Goal: Information Seeking & Learning: Learn about a topic

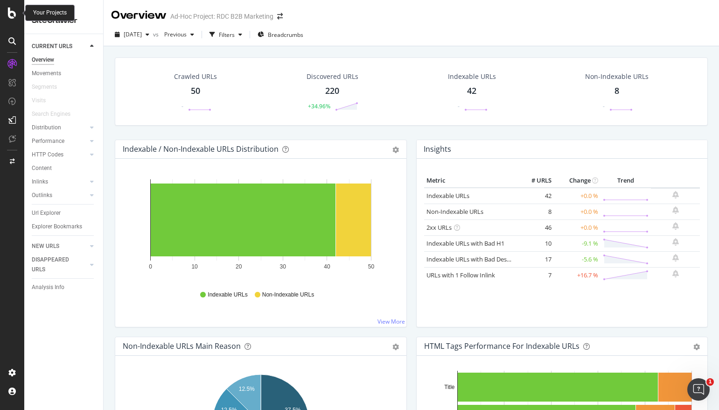
click at [10, 18] on icon at bounding box center [12, 12] width 8 height 11
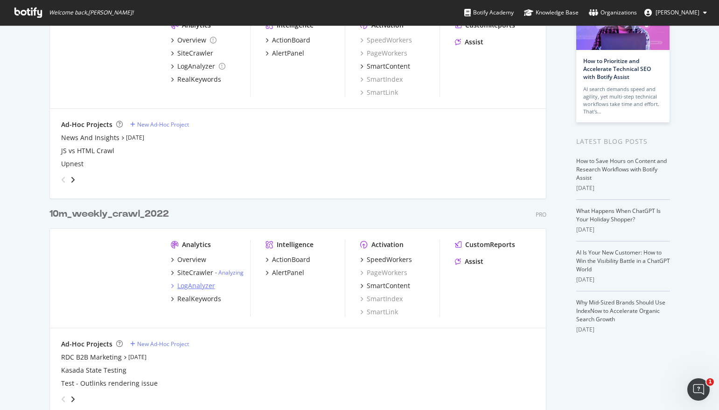
scroll to position [91, 0]
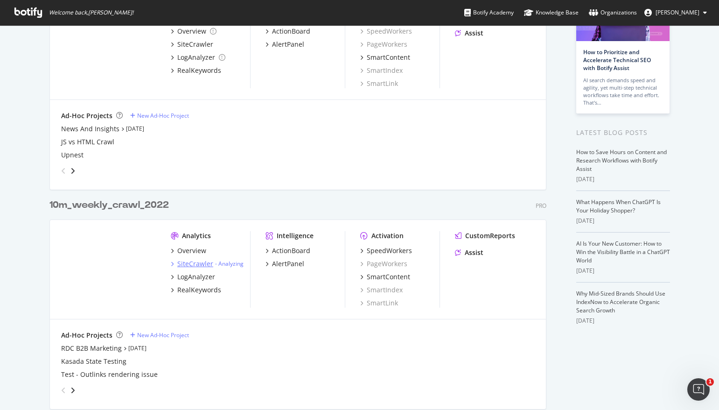
click at [184, 264] on div "SiteCrawler" at bounding box center [195, 263] width 36 height 9
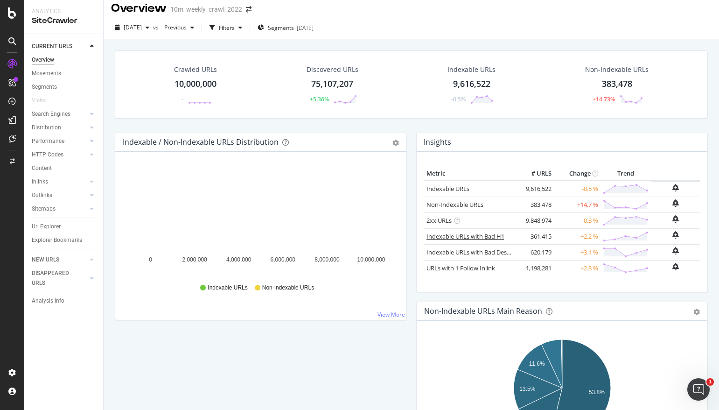
scroll to position [8, 0]
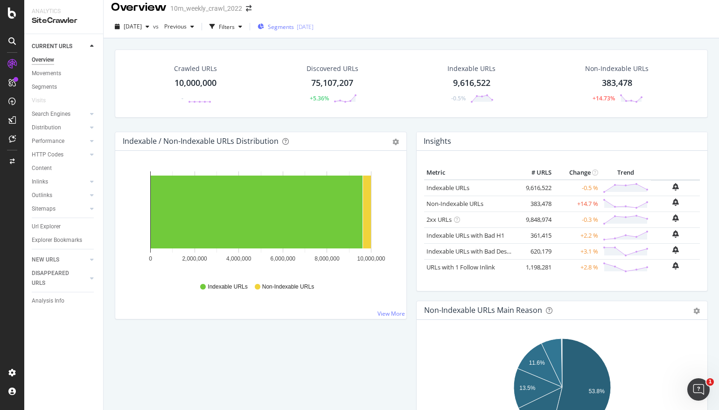
click at [294, 25] on span "Segments" at bounding box center [281, 27] width 26 height 8
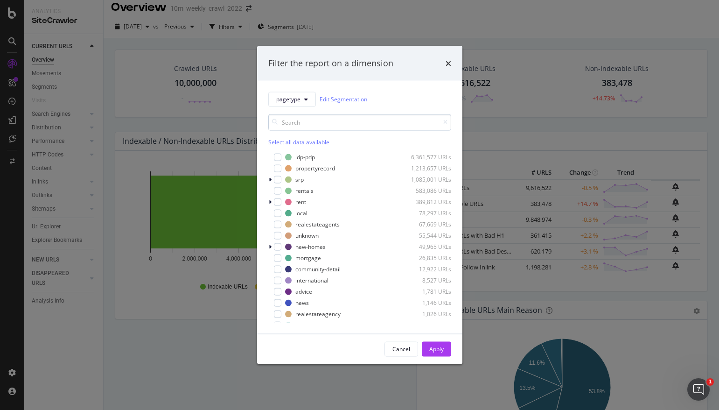
click at [316, 118] on input "modal" at bounding box center [359, 122] width 183 height 16
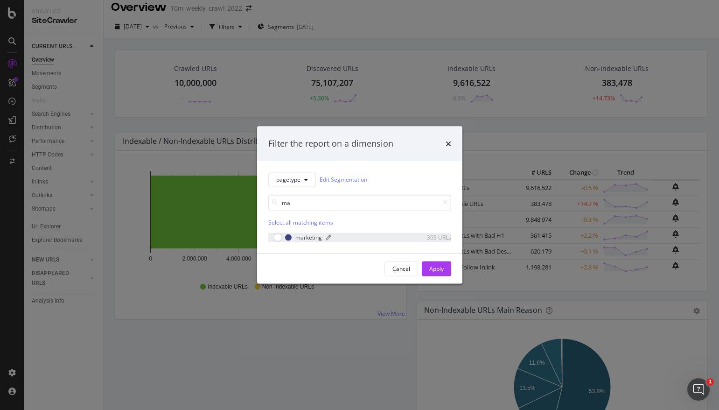
type input "ma"
click at [307, 233] on div "marketing" at bounding box center [308, 237] width 27 height 8
click at [434, 270] on div "Apply" at bounding box center [436, 269] width 14 height 8
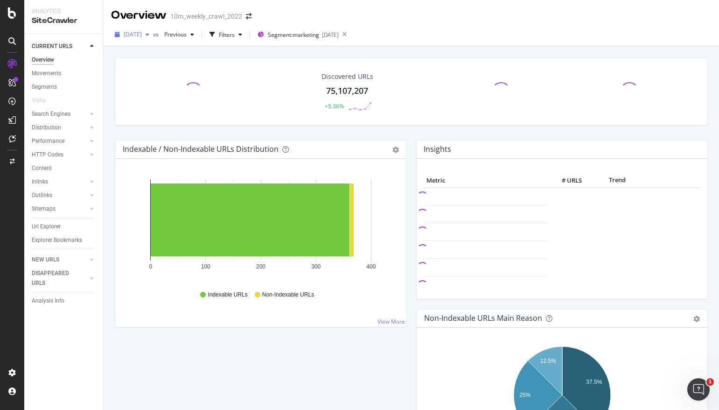
click at [149, 35] on icon "button" at bounding box center [148, 35] width 4 height 6
click at [187, 34] on span "Previous" at bounding box center [174, 34] width 26 height 8
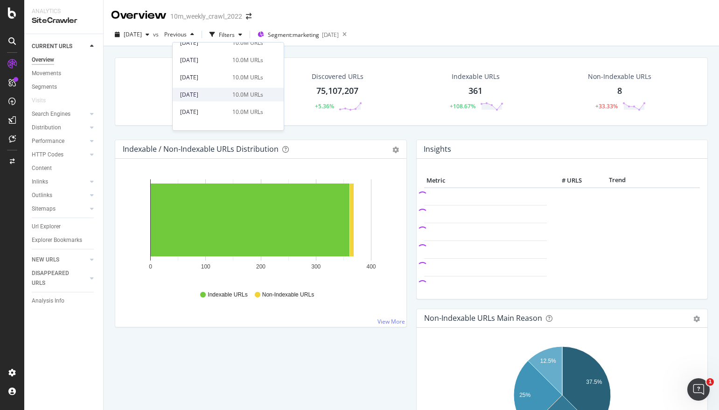
scroll to position [453, 0]
click at [250, 91] on div "2024 Jan. 30th 10.0M URLs" at bounding box center [228, 97] width 111 height 14
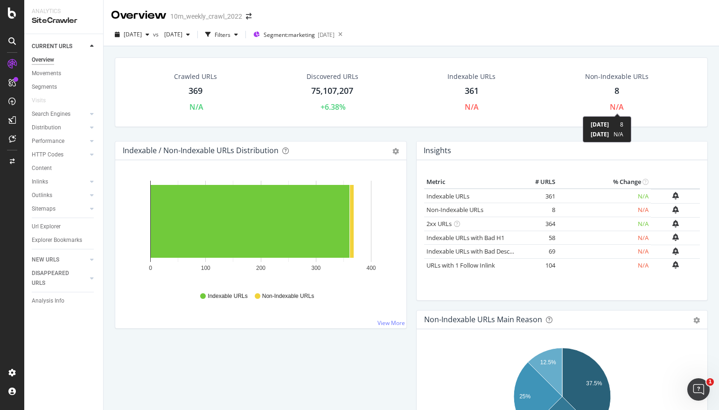
click at [613, 106] on div "N/A" at bounding box center [617, 107] width 14 height 11
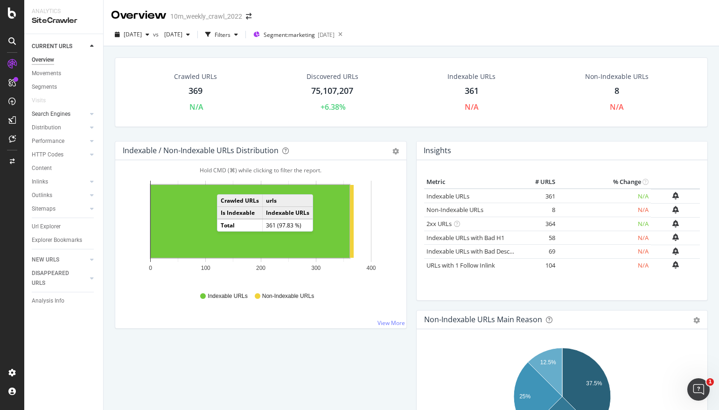
click at [86, 115] on div at bounding box center [82, 113] width 9 height 9
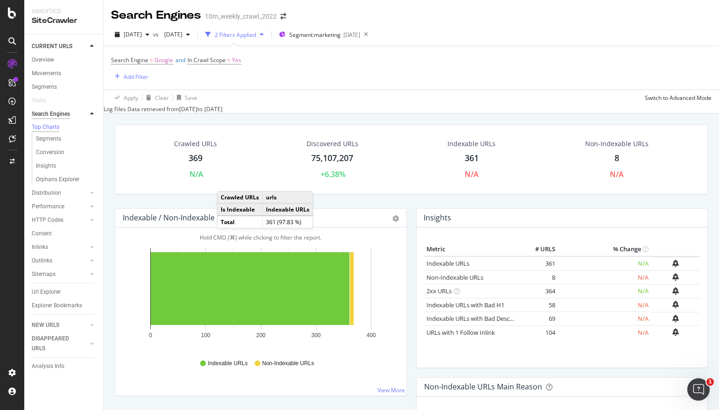
click at [63, 115] on div "Search Engines" at bounding box center [51, 114] width 38 height 10
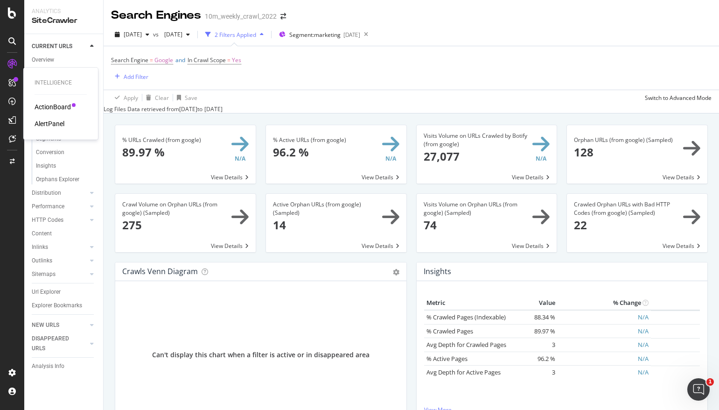
click at [15, 85] on icon at bounding box center [11, 82] width 7 height 7
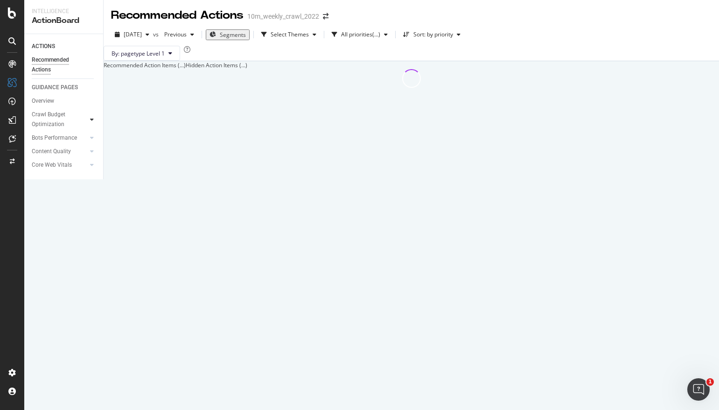
click at [93, 119] on icon at bounding box center [92, 120] width 4 height 6
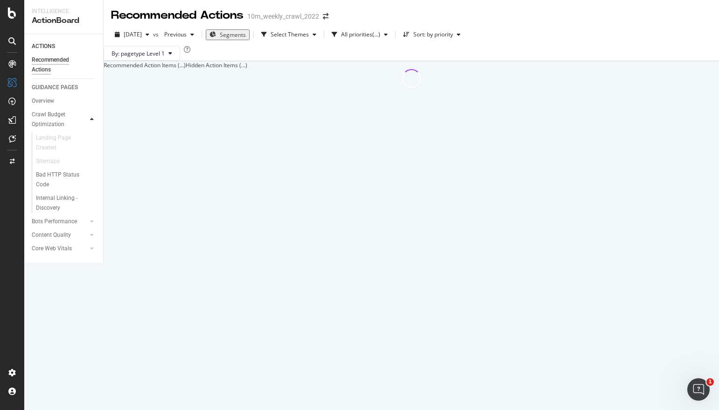
click at [93, 119] on icon at bounding box center [92, 120] width 4 height 6
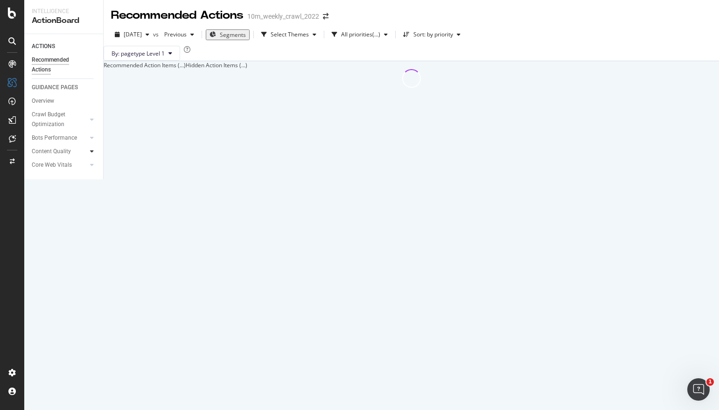
click at [88, 151] on div at bounding box center [91, 151] width 9 height 9
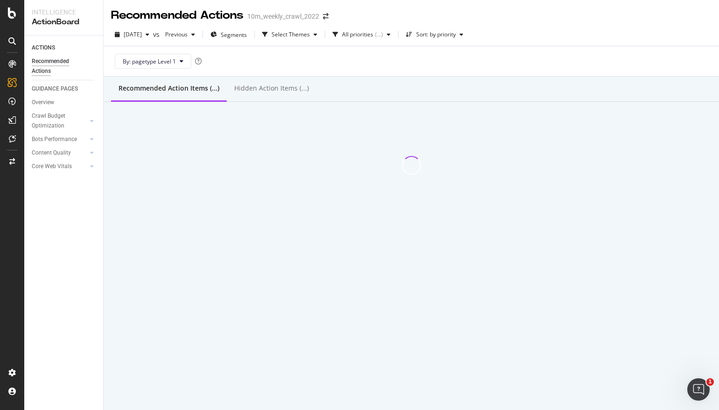
click at [13, 43] on icon at bounding box center [11, 40] width 7 height 7
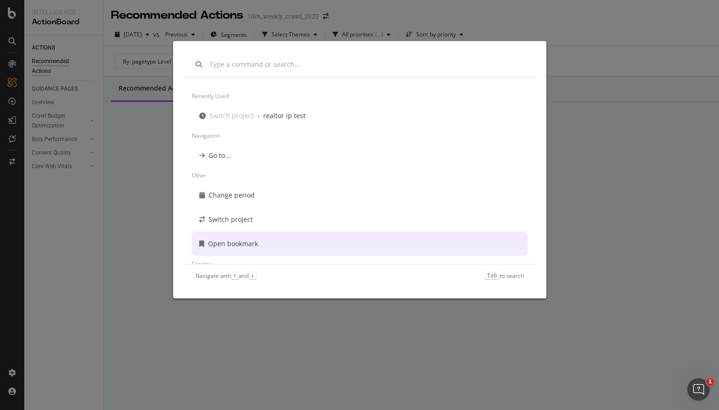
click at [138, 302] on div "Recently used Switch project › realtor ip test Navigation Go to... Other Change…" at bounding box center [359, 205] width 719 height 410
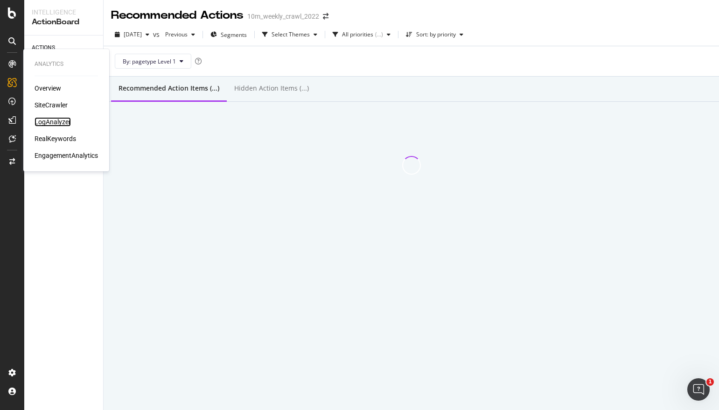
click at [49, 124] on div "LogAnalyzer" at bounding box center [53, 121] width 36 height 9
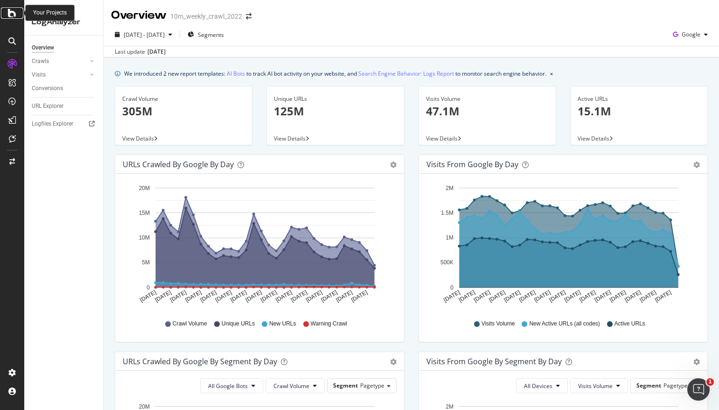
click at [14, 10] on icon at bounding box center [12, 12] width 8 height 11
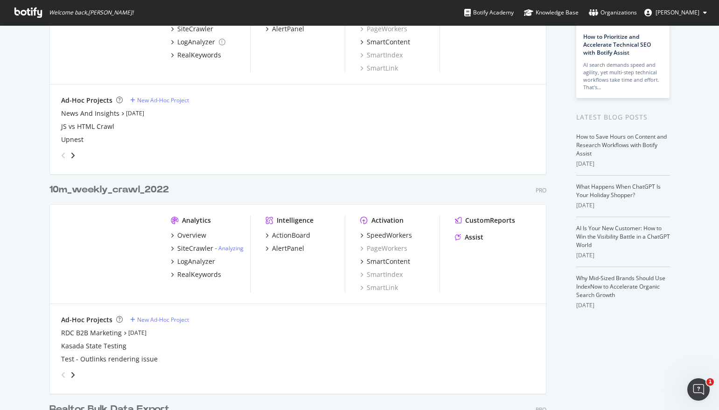
scroll to position [107, 0]
click at [172, 259] on icon "grid" at bounding box center [172, 260] width 3 height 5
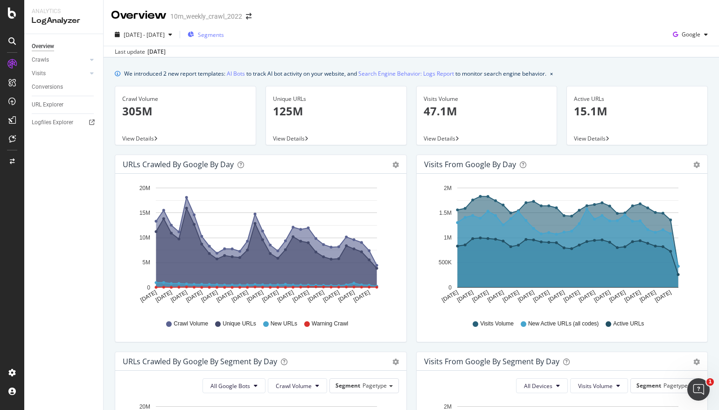
click at [223, 35] on div "Segments" at bounding box center [206, 35] width 36 height 8
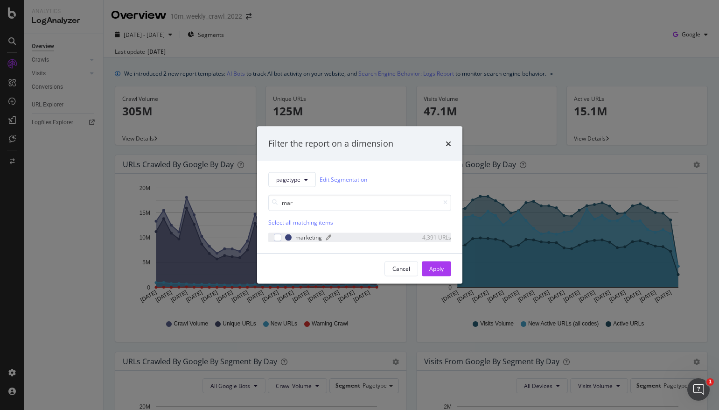
type input "mar"
click at [286, 237] on div "modal" at bounding box center [288, 237] width 7 height 7
click at [433, 267] on div "Apply" at bounding box center [436, 269] width 14 height 8
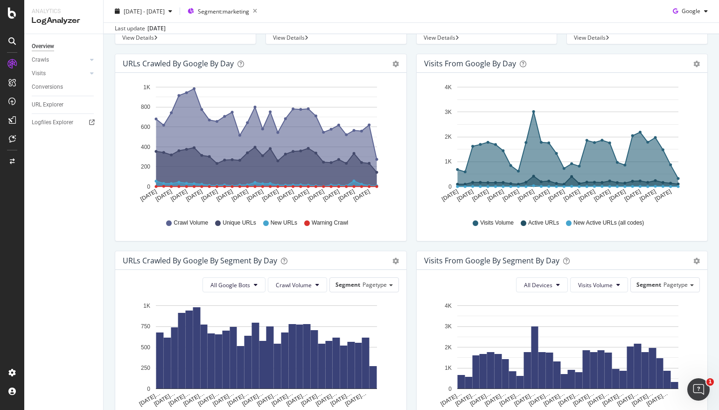
scroll to position [153, 0]
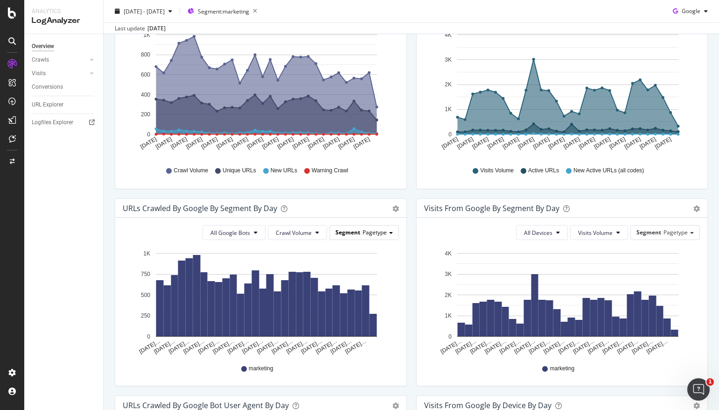
click at [383, 236] on span "Pagetype" at bounding box center [375, 232] width 24 height 8
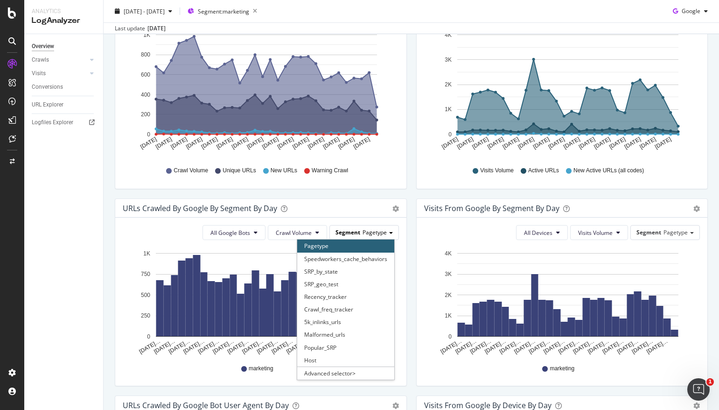
click at [382, 231] on span "Pagetype" at bounding box center [375, 232] width 24 height 8
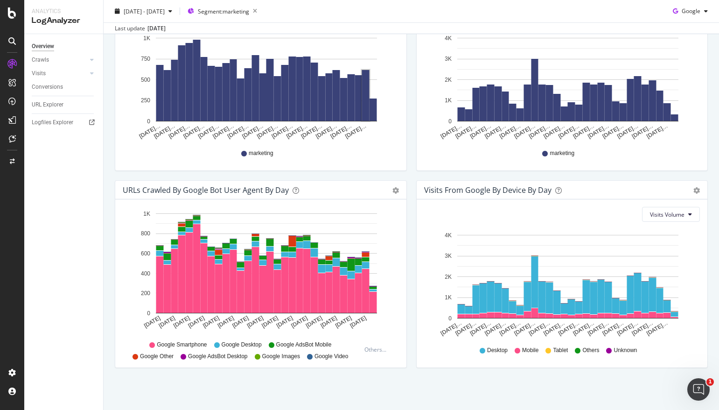
scroll to position [0, 0]
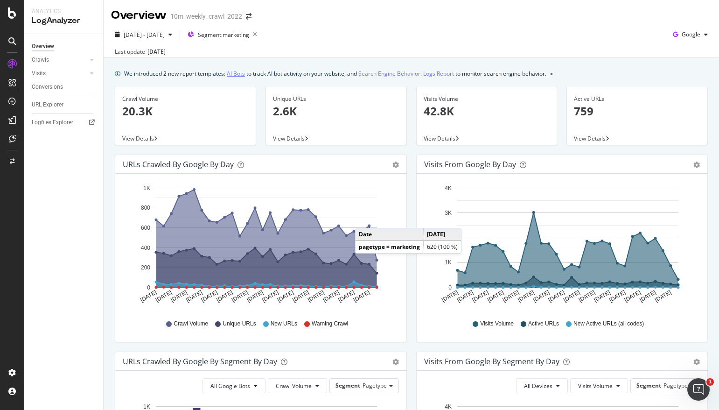
click at [236, 73] on link "AI Bots" at bounding box center [236, 74] width 18 height 10
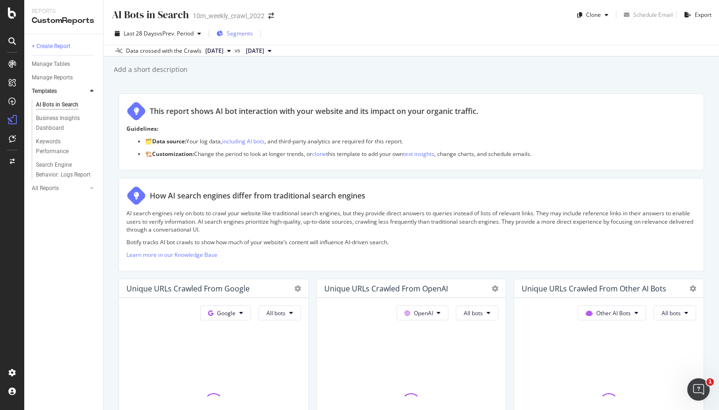
click at [236, 29] on span "Segments" at bounding box center [240, 33] width 26 height 8
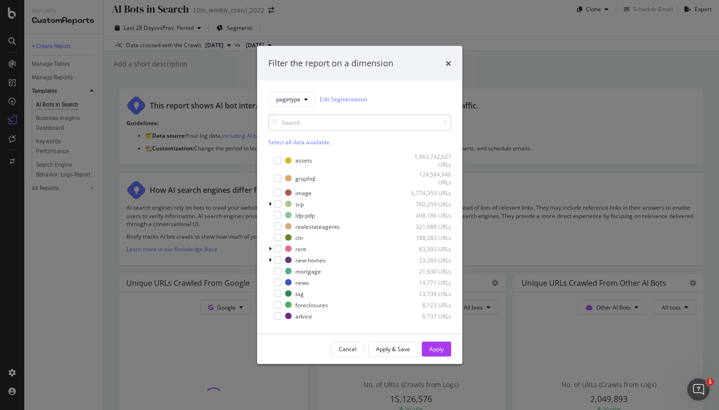
click at [333, 128] on input "modal" at bounding box center [359, 122] width 183 height 16
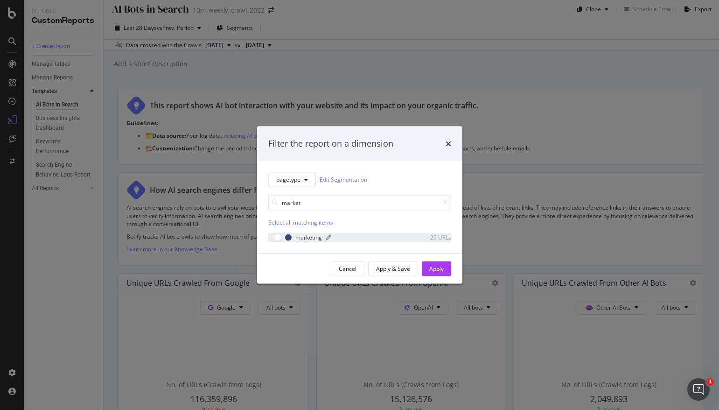
type input "market"
click at [303, 234] on div "marketing" at bounding box center [308, 237] width 27 height 8
click at [437, 266] on div "Apply" at bounding box center [436, 269] width 14 height 8
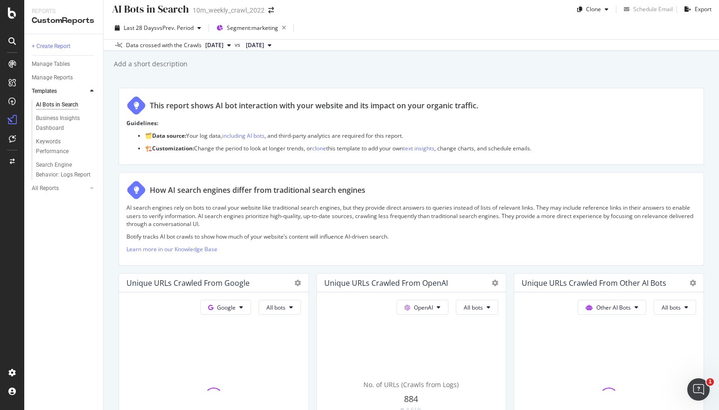
click at [264, 45] on span "[DATE]" at bounding box center [255, 45] width 18 height 8
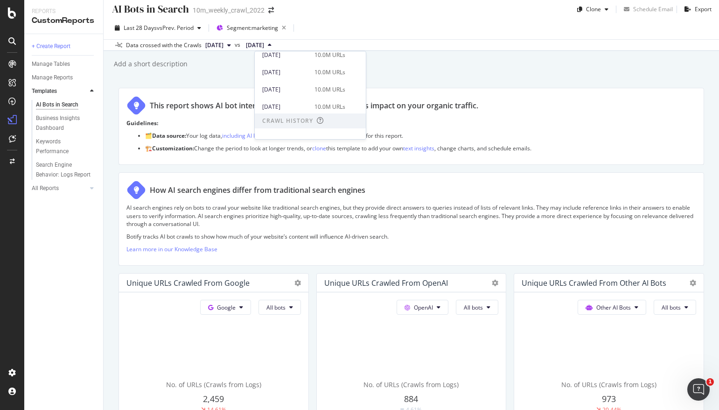
scroll to position [160, 0]
click at [300, 103] on div "[DATE]" at bounding box center [285, 105] width 47 height 8
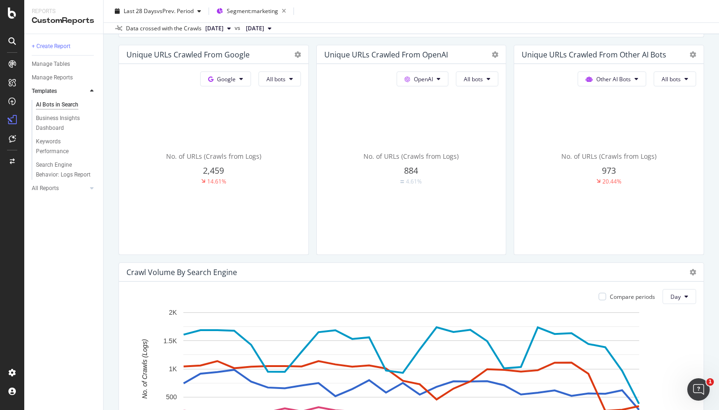
scroll to position [199, 0]
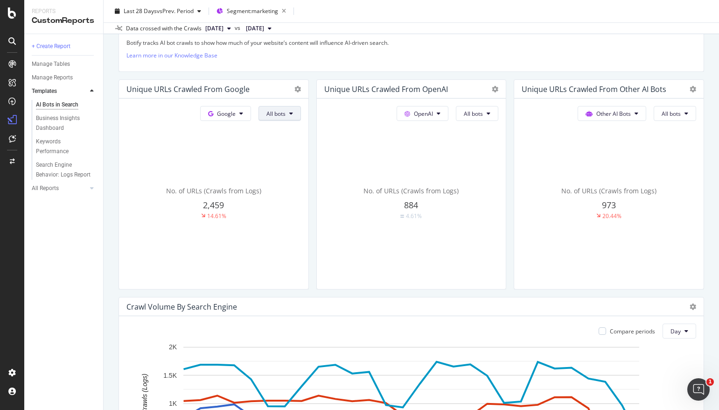
click at [287, 114] on button "All bots" at bounding box center [280, 113] width 42 height 15
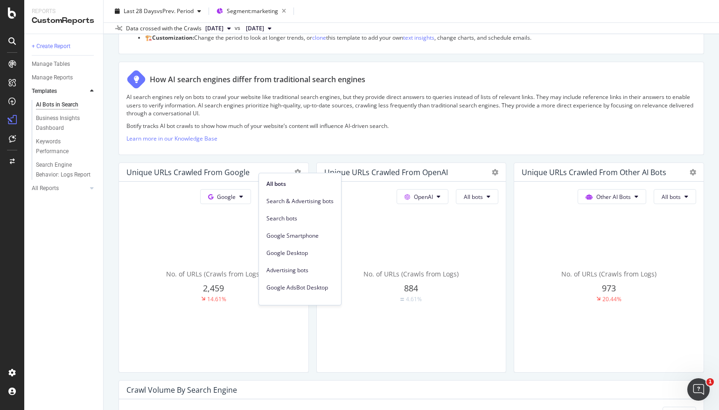
scroll to position [0, 0]
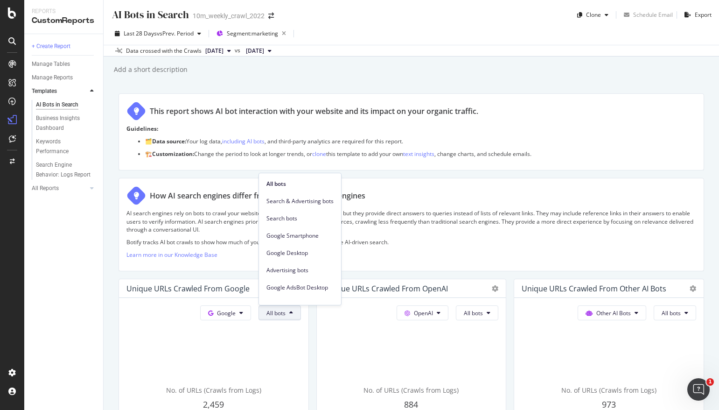
click at [393, 161] on div "Guidelines: 🗂️ Data source: Your log data, including AI bots , and third-party …" at bounding box center [411, 144] width 570 height 38
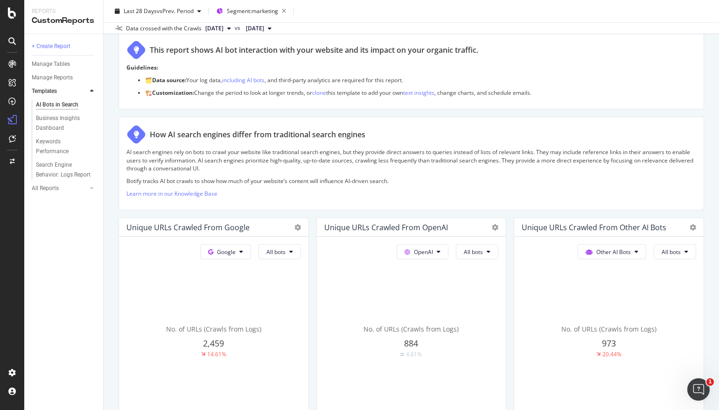
scroll to position [80, 0]
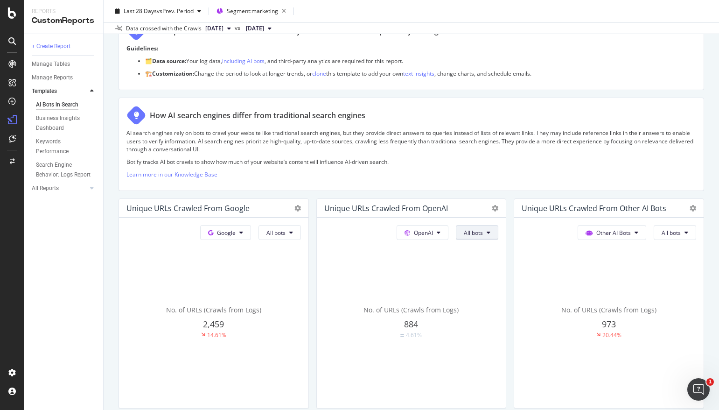
click at [475, 232] on span "All bots" at bounding box center [473, 233] width 19 height 8
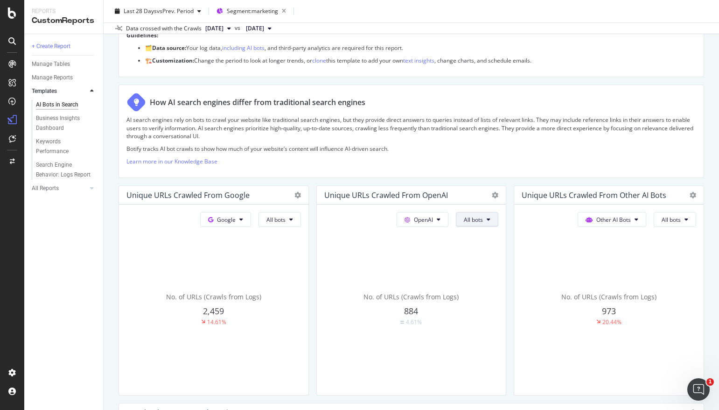
scroll to position [95, 0]
